Goal: Download file/media

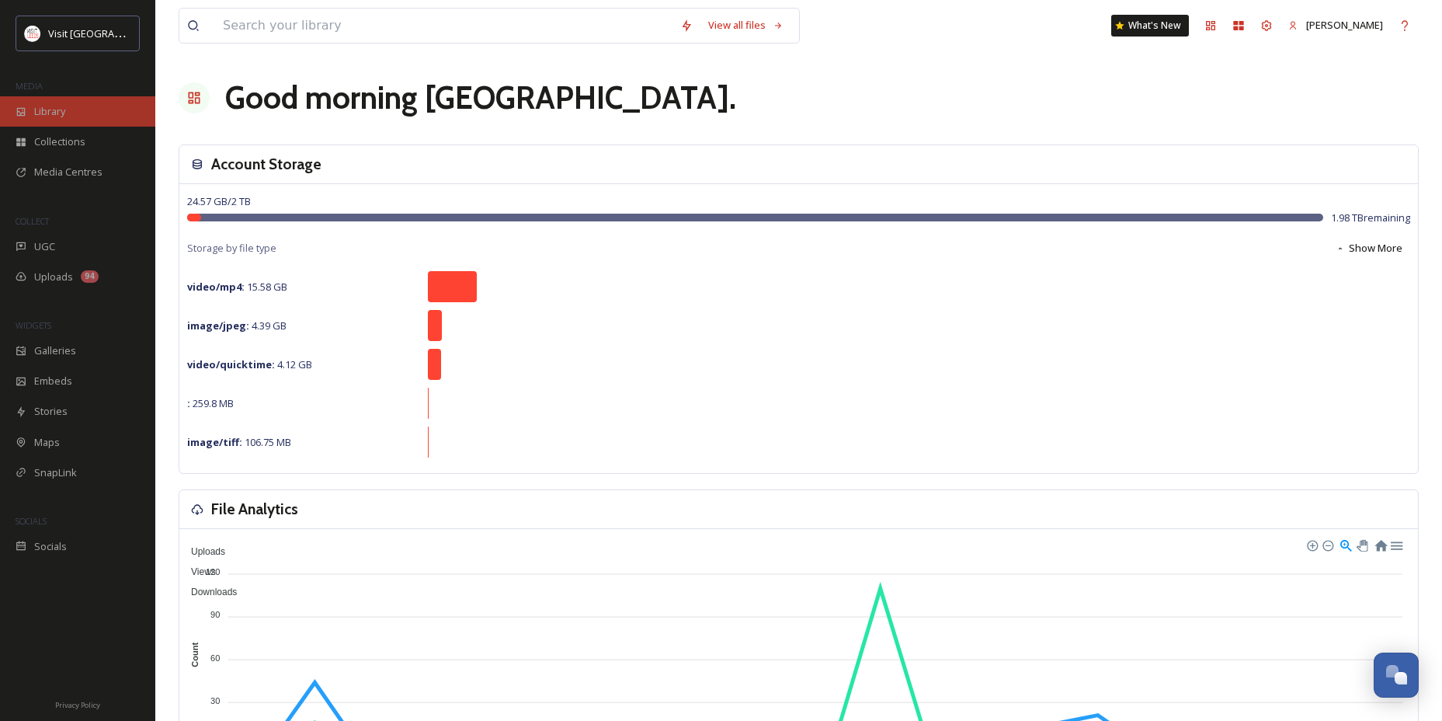
click at [23, 112] on icon at bounding box center [21, 111] width 9 height 9
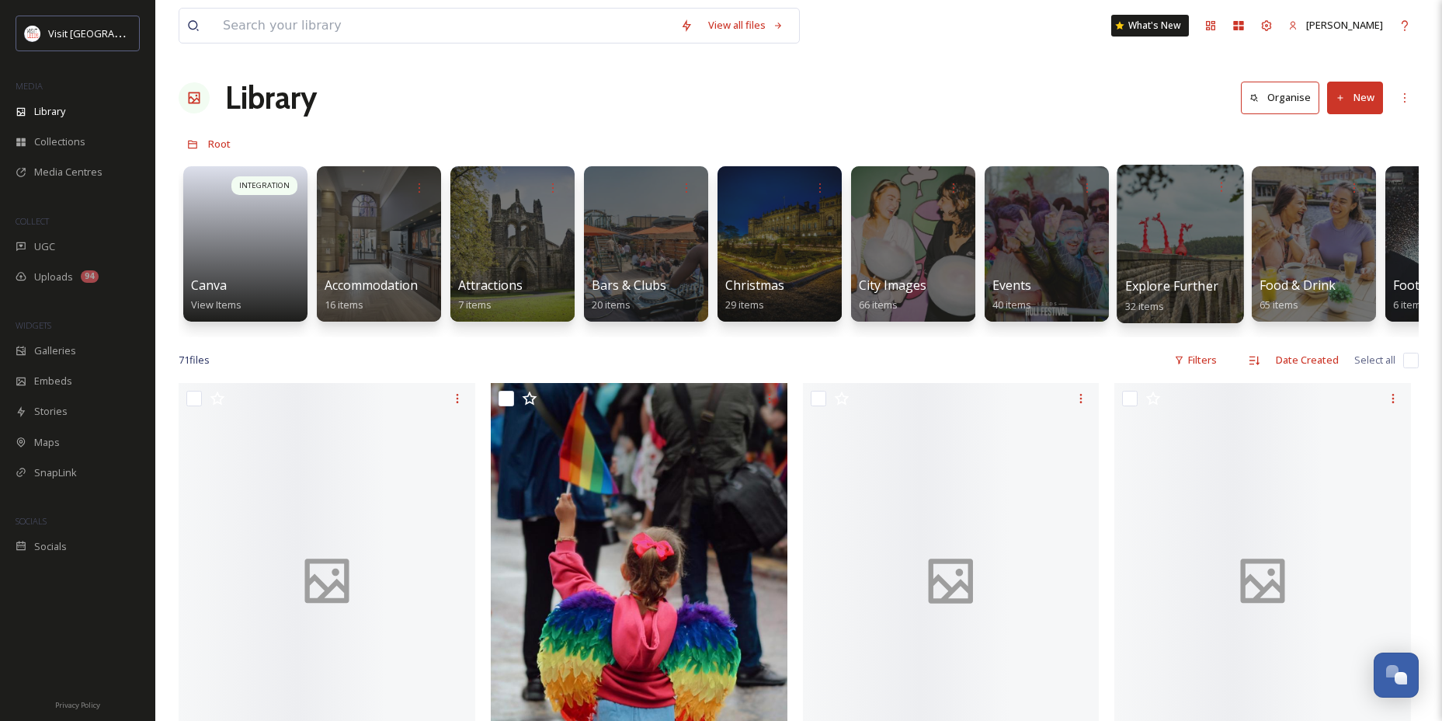
click at [1150, 239] on div at bounding box center [1179, 244] width 127 height 158
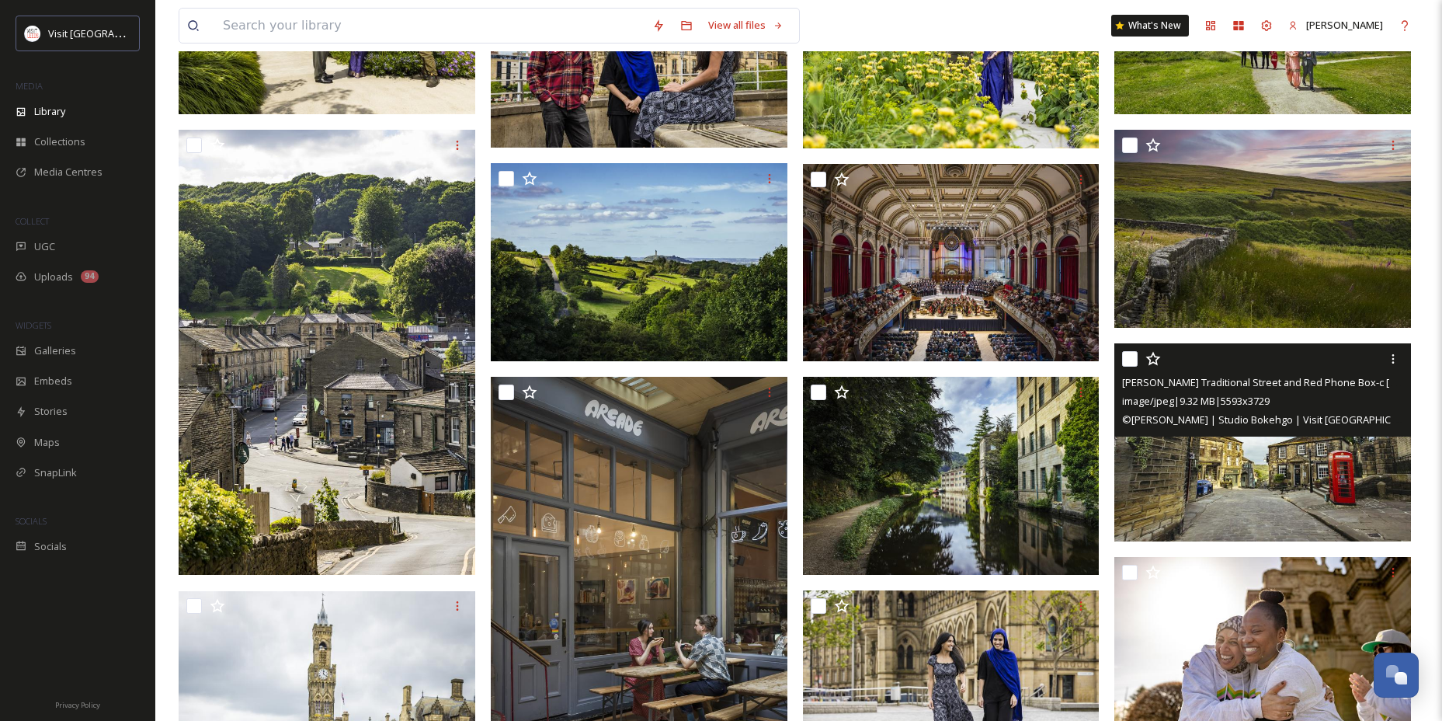
scroll to position [1009, 0]
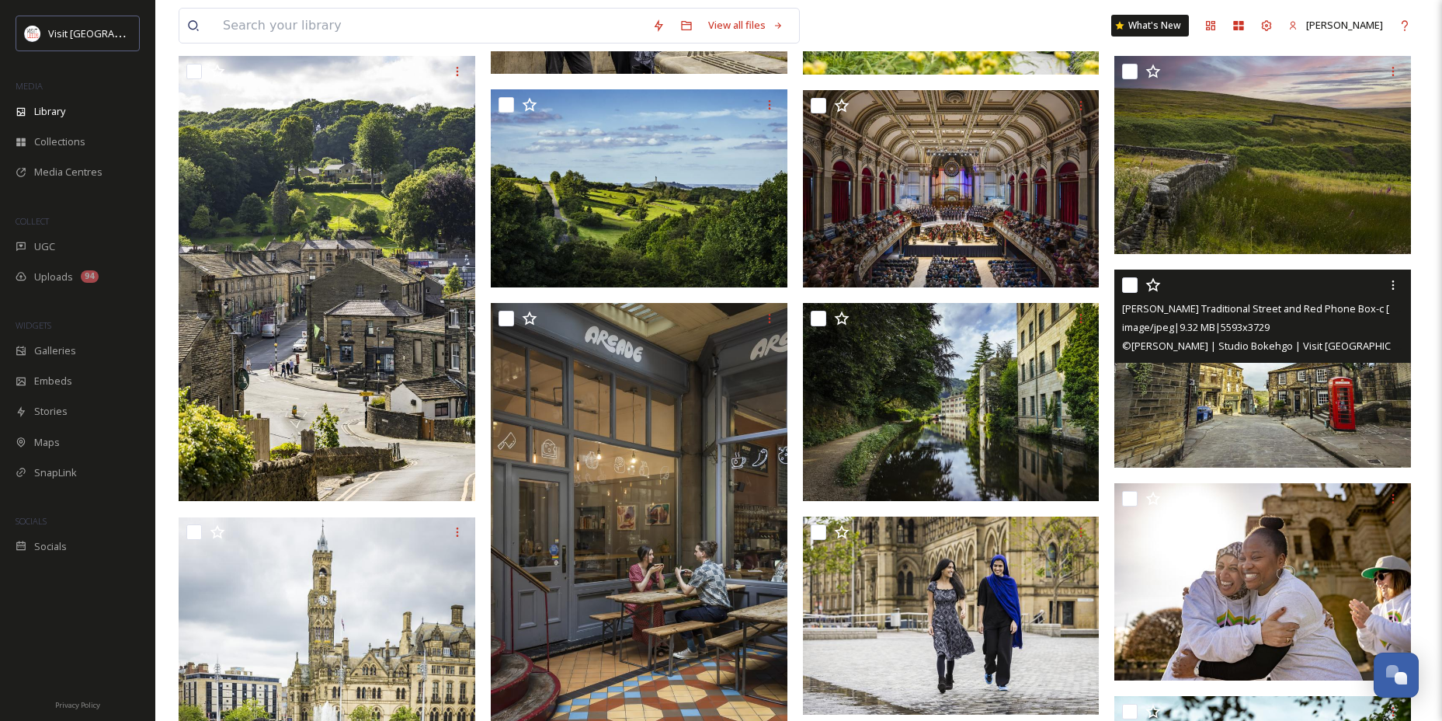
click at [1310, 388] on img at bounding box center [1262, 368] width 297 height 198
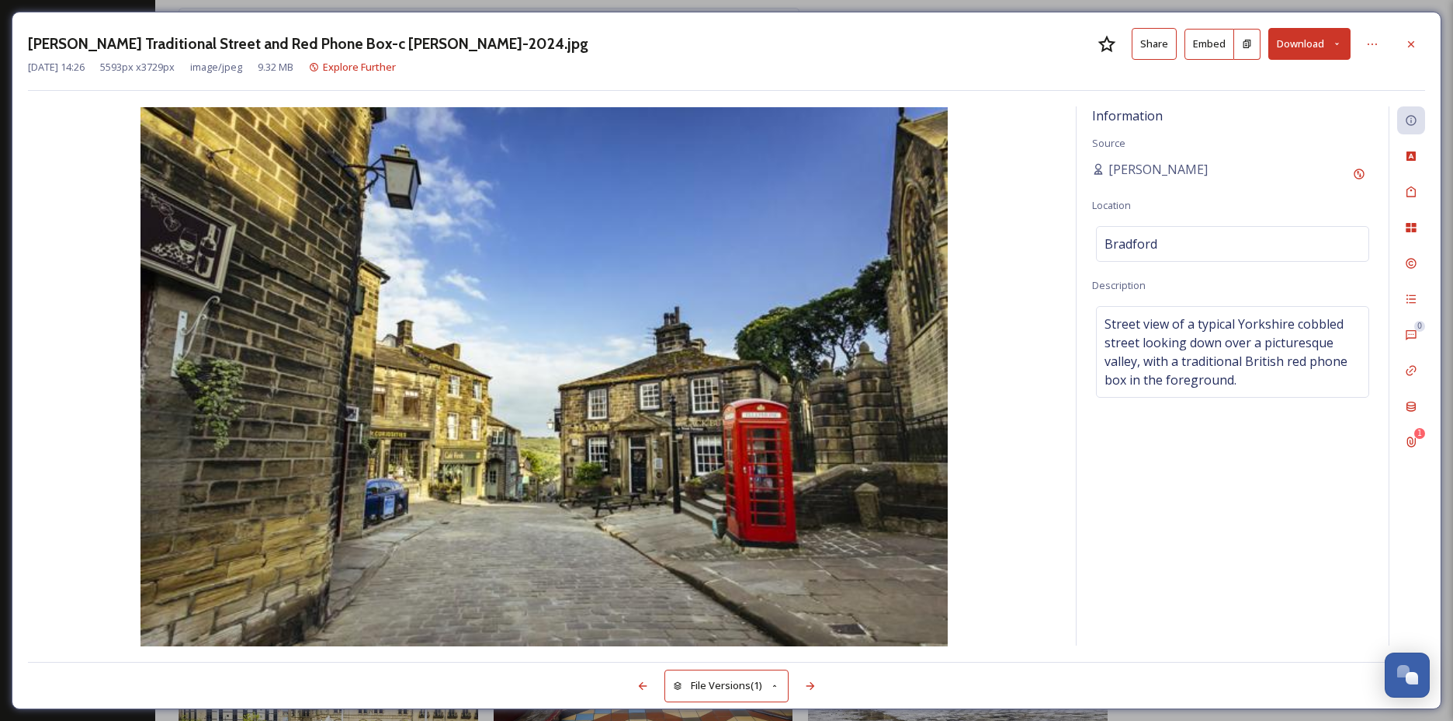
click at [1288, 30] on button "Download" at bounding box center [1310, 44] width 82 height 32
click at [1242, 142] on span "Download Medium (1080 x 720)" at bounding box center [1268, 141] width 144 height 15
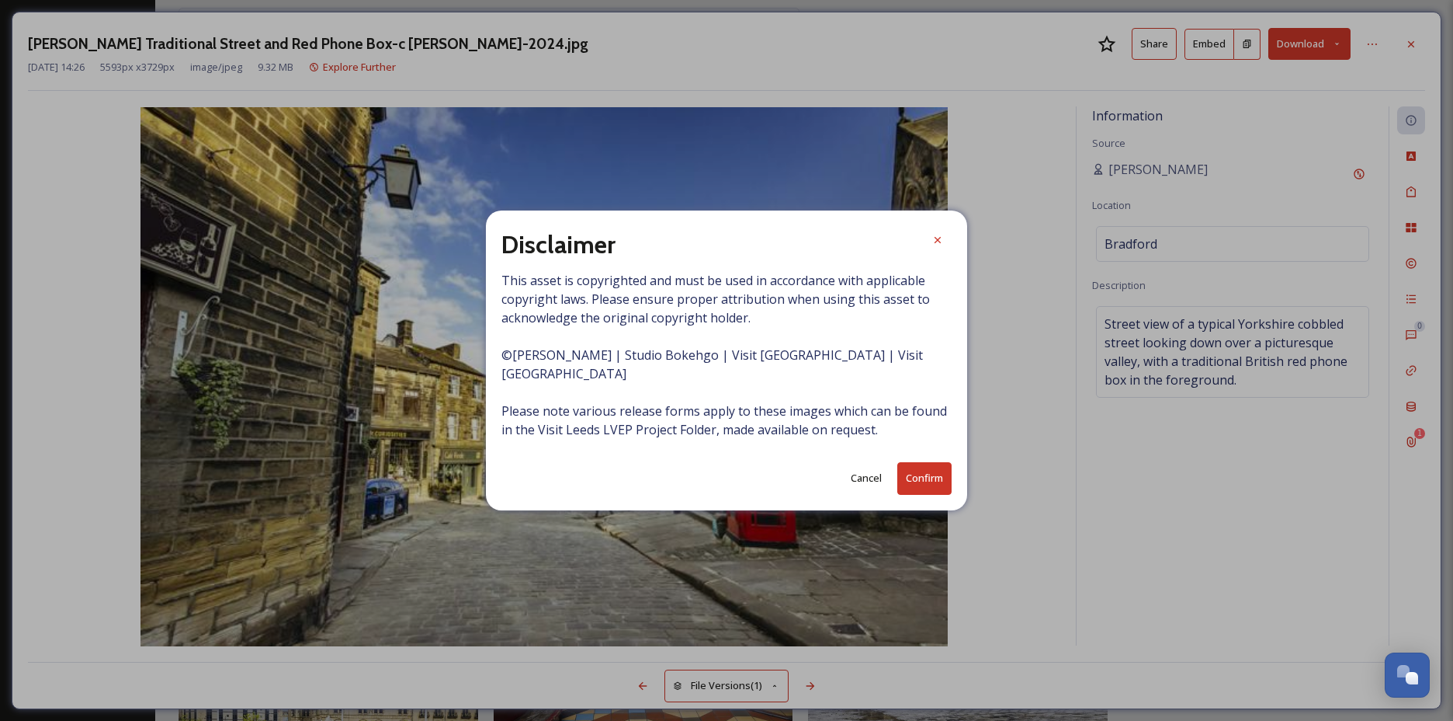
click at [936, 473] on button "Confirm" at bounding box center [925, 478] width 54 height 32
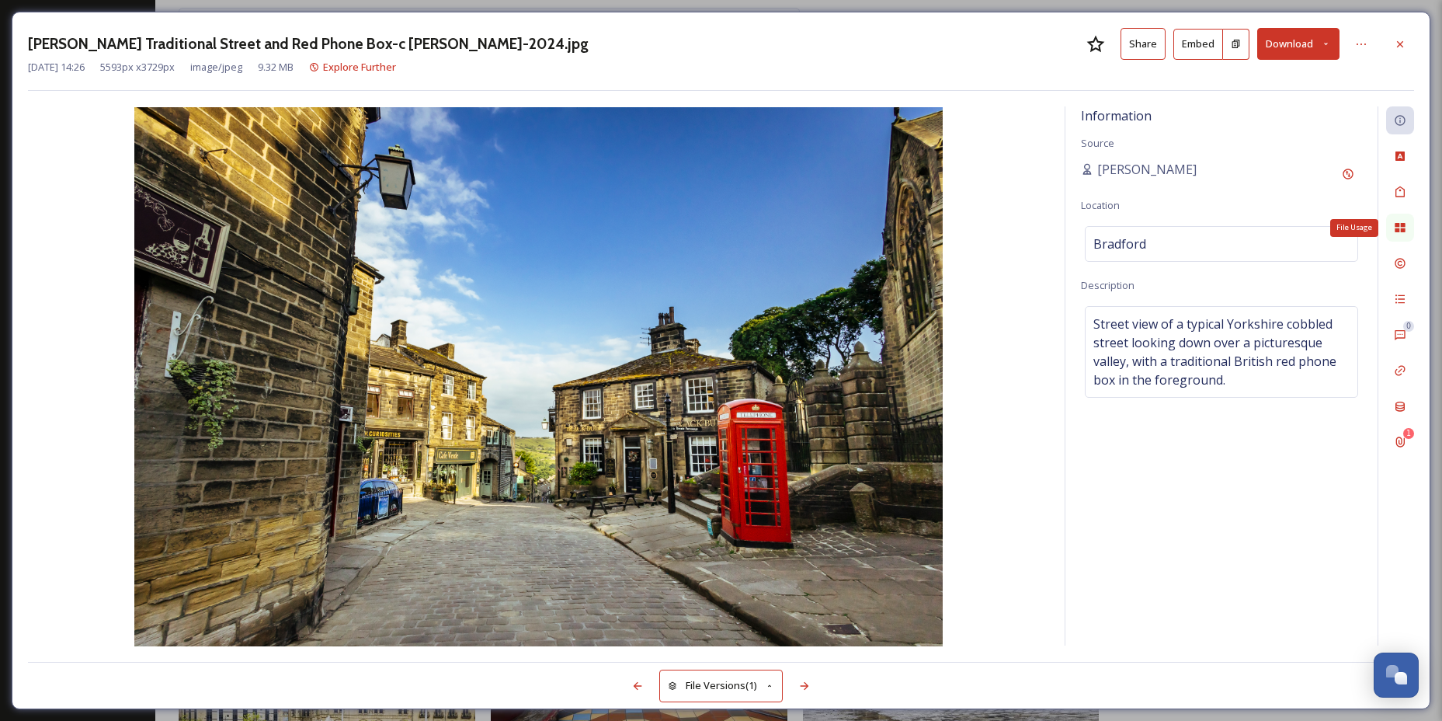
click at [1398, 237] on div "File Usage" at bounding box center [1400, 228] width 28 height 28
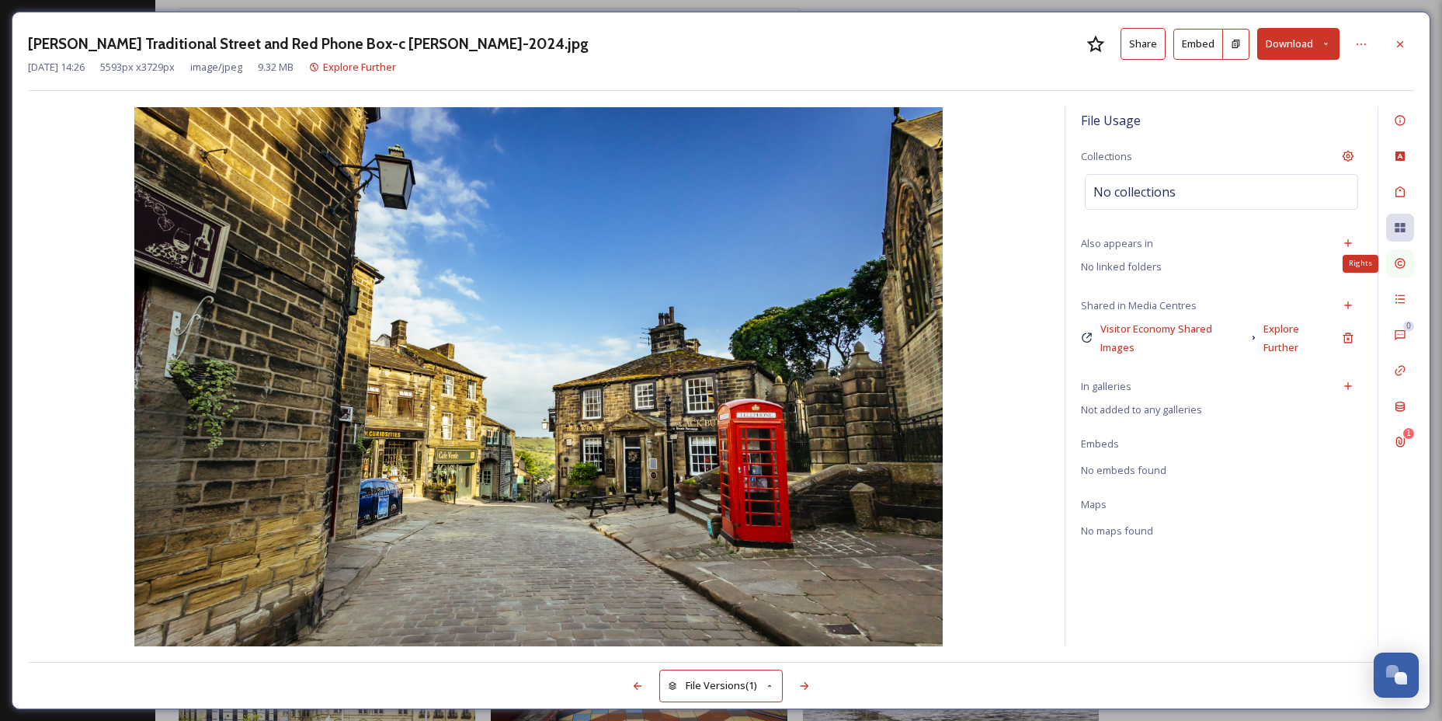
click at [1406, 260] on div "Rights" at bounding box center [1400, 263] width 28 height 28
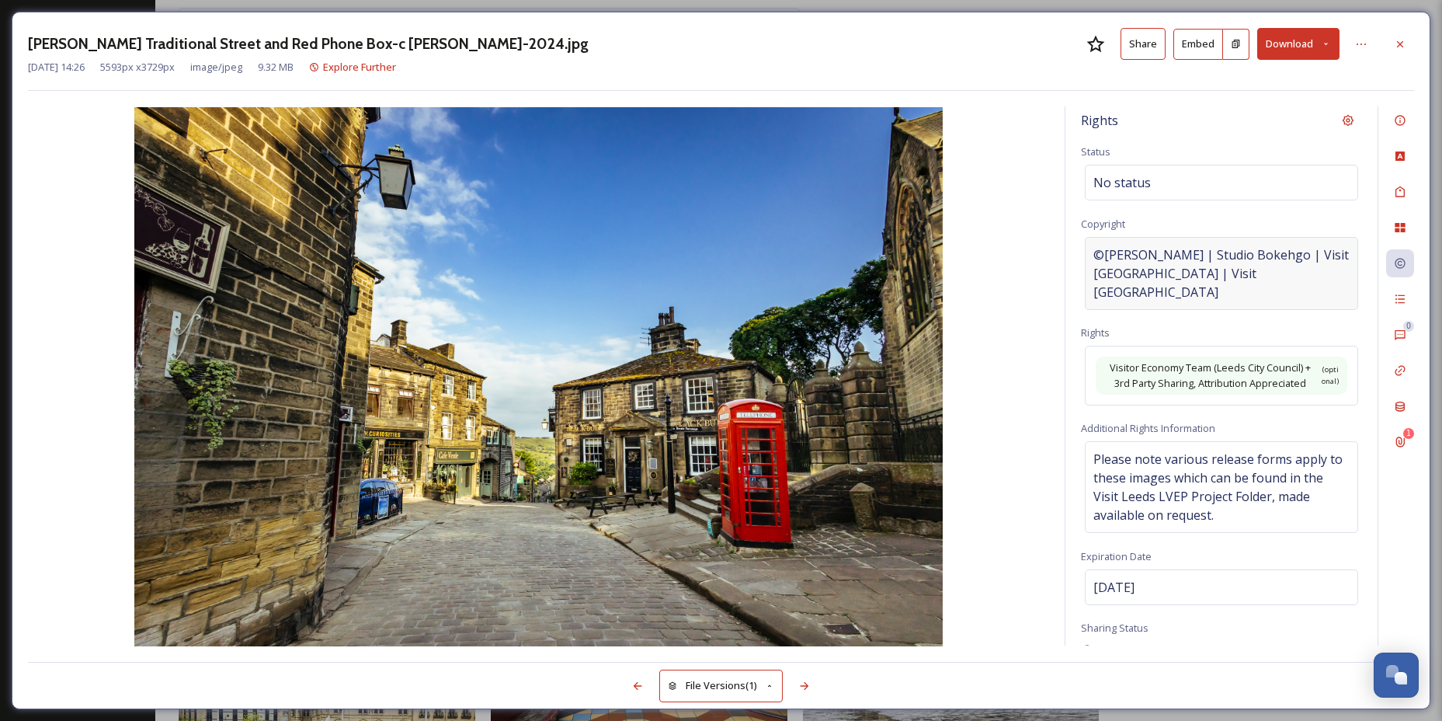
drag, startPoint x: 1170, startPoint y: 258, endPoint x: 1144, endPoint y: 265, distance: 27.3
click at [1144, 265] on span "©[PERSON_NAME] | Studio Bokehgo | Visit [GEOGRAPHIC_DATA] | Visit [GEOGRAPHIC_D…" at bounding box center [1221, 273] width 256 height 56
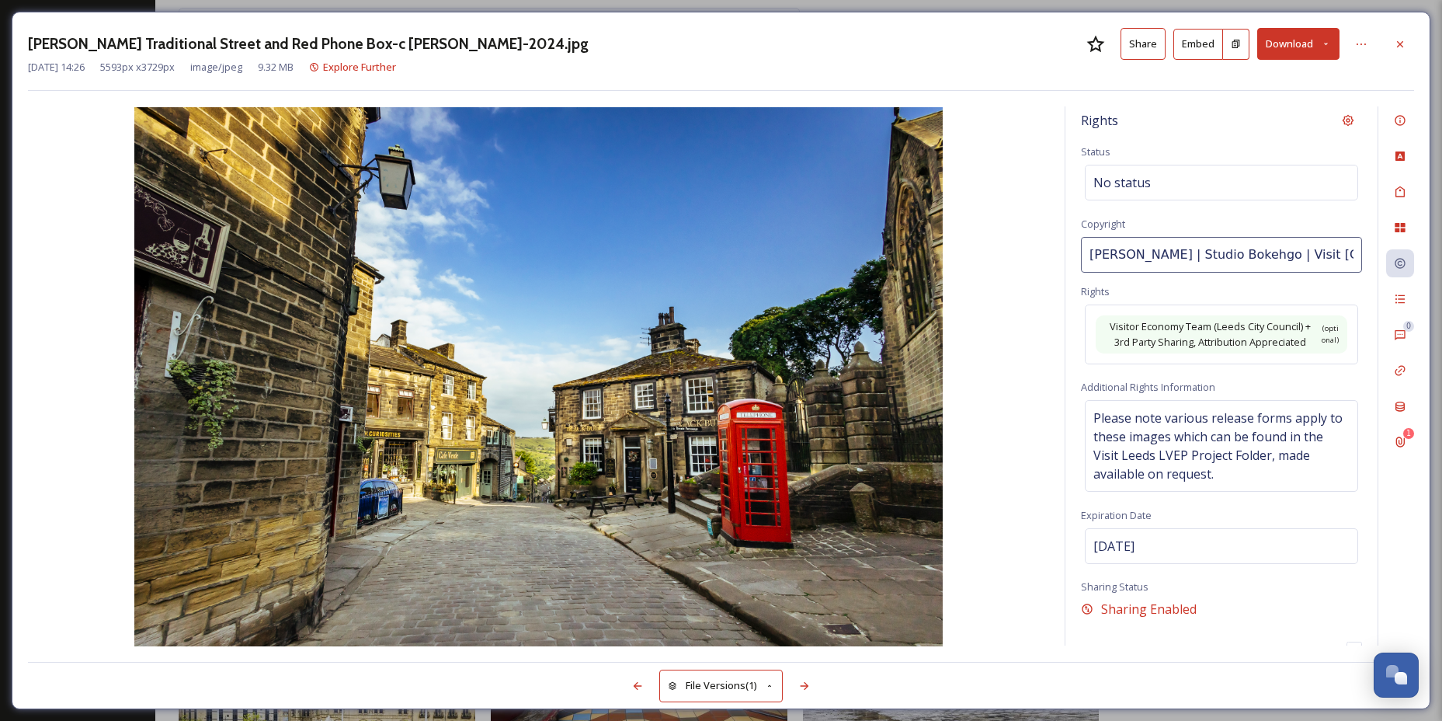
scroll to position [0, 68]
click at [1321, 252] on input "[PERSON_NAME] | Studio Bokehgo | Visit [GEOGRAPHIC_DATA] | Visit [GEOGRAPHIC_DA…" at bounding box center [1221, 255] width 281 height 36
